Goal: Use online tool/utility

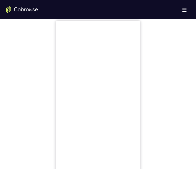
scroll to position [211, 0]
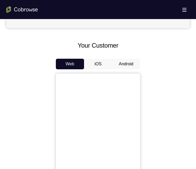
click at [130, 59] on button "Android" at bounding box center [126, 64] width 28 height 11
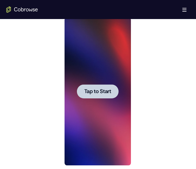
scroll to position [0, 0]
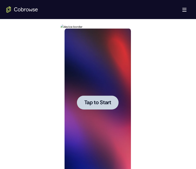
click at [99, 104] on span "Tap to Start" at bounding box center [97, 102] width 27 height 5
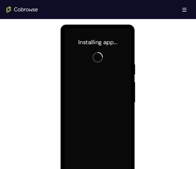
scroll to position [290, 0]
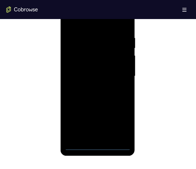
click at [99, 144] on div at bounding box center [97, 76] width 67 height 148
drag, startPoint x: 98, startPoint y: 101, endPoint x: 107, endPoint y: 79, distance: 23.8
click at [107, 79] on div at bounding box center [97, 76] width 67 height 148
drag, startPoint x: 118, startPoint y: 61, endPoint x: 128, endPoint y: 24, distance: 38.7
click at [126, 28] on div at bounding box center [97, 76] width 67 height 148
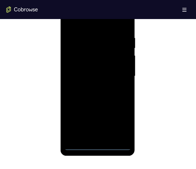
drag, startPoint x: 106, startPoint y: 60, endPoint x: 109, endPoint y: 19, distance: 41.5
click at [112, 7] on div at bounding box center [97, 76] width 67 height 148
click at [76, 71] on div at bounding box center [97, 76] width 67 height 148
click at [109, 80] on div at bounding box center [97, 76] width 67 height 148
click at [115, 135] on div at bounding box center [97, 76] width 67 height 148
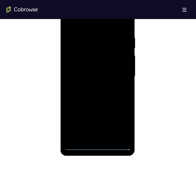
click at [97, 56] on div at bounding box center [97, 76] width 67 height 148
click at [95, 40] on div at bounding box center [97, 76] width 67 height 148
click at [96, 56] on div at bounding box center [97, 76] width 67 height 148
click at [121, 132] on div at bounding box center [97, 76] width 67 height 148
click at [118, 134] on div at bounding box center [97, 76] width 67 height 148
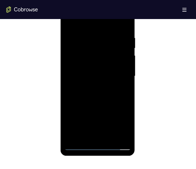
click at [118, 136] on div at bounding box center [97, 76] width 67 height 148
drag, startPoint x: 124, startPoint y: 72, endPoint x: 197, endPoint y: 85, distance: 74.5
click at [124, 72] on div at bounding box center [97, 76] width 67 height 148
click at [103, 95] on div at bounding box center [97, 76] width 67 height 148
click at [72, 118] on div at bounding box center [97, 76] width 67 height 148
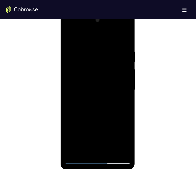
scroll to position [264, 0]
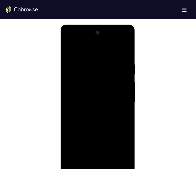
click at [121, 40] on div at bounding box center [97, 103] width 67 height 148
drag, startPoint x: 69, startPoint y: 39, endPoint x: 197, endPoint y: 93, distance: 138.2
click at [69, 39] on div at bounding box center [97, 103] width 67 height 148
drag, startPoint x: 93, startPoint y: 122, endPoint x: 98, endPoint y: 82, distance: 40.4
click at [98, 83] on div at bounding box center [97, 103] width 67 height 148
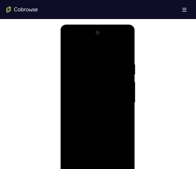
drag, startPoint x: 100, startPoint y: 128, endPoint x: 97, endPoint y: 51, distance: 77.6
click at [102, 75] on div at bounding box center [97, 103] width 67 height 148
click at [98, 38] on div at bounding box center [97, 103] width 67 height 148
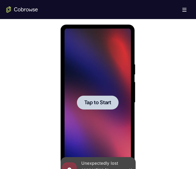
click at [103, 100] on span "Tap to Start" at bounding box center [97, 102] width 27 height 5
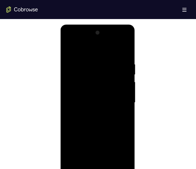
scroll to position [291, 0]
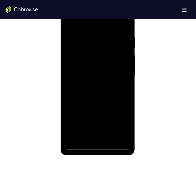
click at [102, 147] on div at bounding box center [97, 76] width 67 height 148
drag, startPoint x: 84, startPoint y: 77, endPoint x: 90, endPoint y: 33, distance: 44.8
click at [86, 54] on div at bounding box center [97, 76] width 67 height 148
drag, startPoint x: 94, startPoint y: 82, endPoint x: 97, endPoint y: 33, distance: 48.6
click at [100, 30] on div at bounding box center [97, 76] width 67 height 148
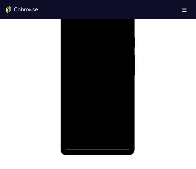
click at [77, 72] on div at bounding box center [97, 76] width 67 height 148
click at [91, 80] on div at bounding box center [97, 76] width 67 height 148
click at [106, 139] on div at bounding box center [97, 76] width 67 height 148
click at [97, 58] on div at bounding box center [97, 76] width 67 height 148
click at [90, 40] on div at bounding box center [97, 76] width 67 height 148
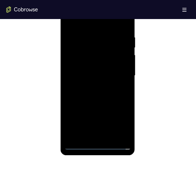
click at [95, 51] on div at bounding box center [97, 76] width 67 height 148
click at [115, 133] on div at bounding box center [97, 76] width 67 height 148
click at [113, 133] on div at bounding box center [97, 76] width 67 height 148
click at [123, 70] on div at bounding box center [97, 76] width 67 height 148
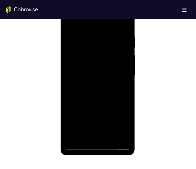
click at [110, 14] on div at bounding box center [97, 76] width 67 height 148
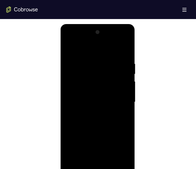
click at [104, 100] on div at bounding box center [97, 102] width 67 height 148
click at [80, 152] on div at bounding box center [97, 102] width 67 height 148
click at [82, 150] on div at bounding box center [97, 102] width 67 height 148
click at [119, 41] on div at bounding box center [97, 102] width 67 height 148
click at [69, 39] on div at bounding box center [97, 102] width 67 height 148
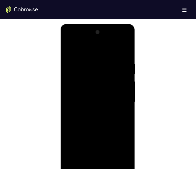
click at [71, 40] on div at bounding box center [97, 102] width 67 height 148
click at [106, 81] on div at bounding box center [97, 102] width 67 height 148
drag, startPoint x: 121, startPoint y: 120, endPoint x: 116, endPoint y: 94, distance: 25.8
click at [117, 97] on div at bounding box center [97, 102] width 67 height 148
drag, startPoint x: 121, startPoint y: 122, endPoint x: 120, endPoint y: 101, distance: 21.4
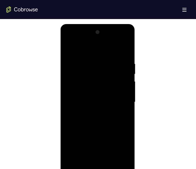
click at [121, 103] on div at bounding box center [97, 102] width 67 height 148
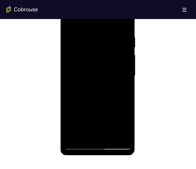
click at [75, 123] on div at bounding box center [97, 76] width 67 height 148
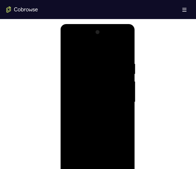
click at [118, 40] on div at bounding box center [97, 102] width 67 height 148
drag, startPoint x: 67, startPoint y: 40, endPoint x: 120, endPoint y: 61, distance: 57.0
click at [67, 40] on div at bounding box center [97, 102] width 67 height 148
click at [110, 113] on div at bounding box center [97, 102] width 67 height 148
click at [77, 151] on div at bounding box center [97, 102] width 67 height 148
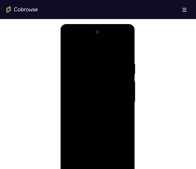
click at [118, 41] on div at bounding box center [97, 102] width 67 height 148
click at [68, 40] on div at bounding box center [97, 102] width 67 height 148
click at [110, 81] on div at bounding box center [97, 102] width 67 height 148
click at [81, 149] on div at bounding box center [97, 102] width 67 height 148
click at [120, 39] on div at bounding box center [97, 102] width 67 height 148
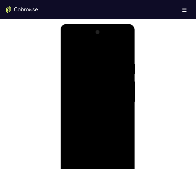
click at [68, 39] on div at bounding box center [97, 102] width 67 height 148
drag, startPoint x: 104, startPoint y: 134, endPoint x: 105, endPoint y: 105, distance: 29.6
click at [105, 107] on div at bounding box center [97, 102] width 67 height 148
drag, startPoint x: 101, startPoint y: 100, endPoint x: 105, endPoint y: 139, distance: 39.2
click at [105, 139] on div at bounding box center [97, 102] width 67 height 148
